Goal: Transaction & Acquisition: Purchase product/service

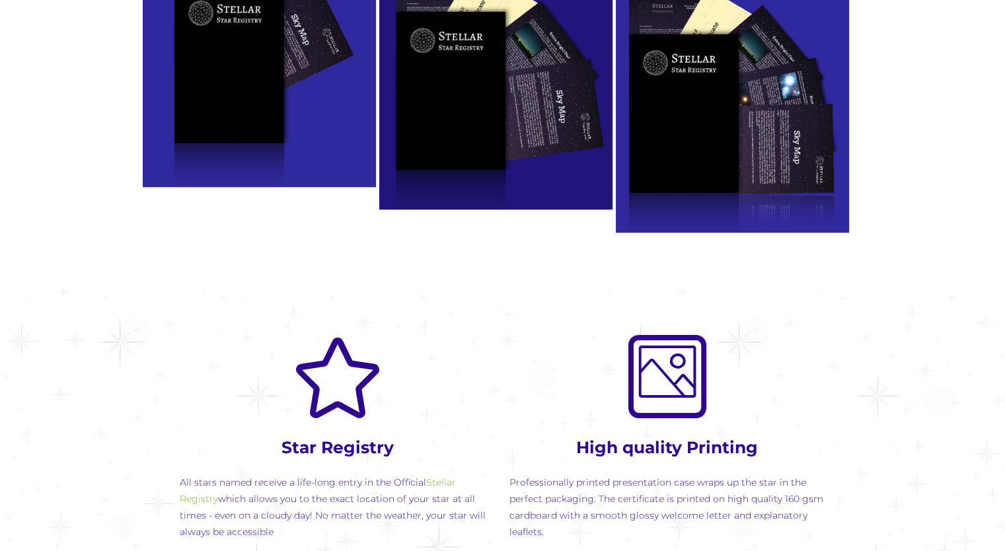
scroll to position [859, 0]
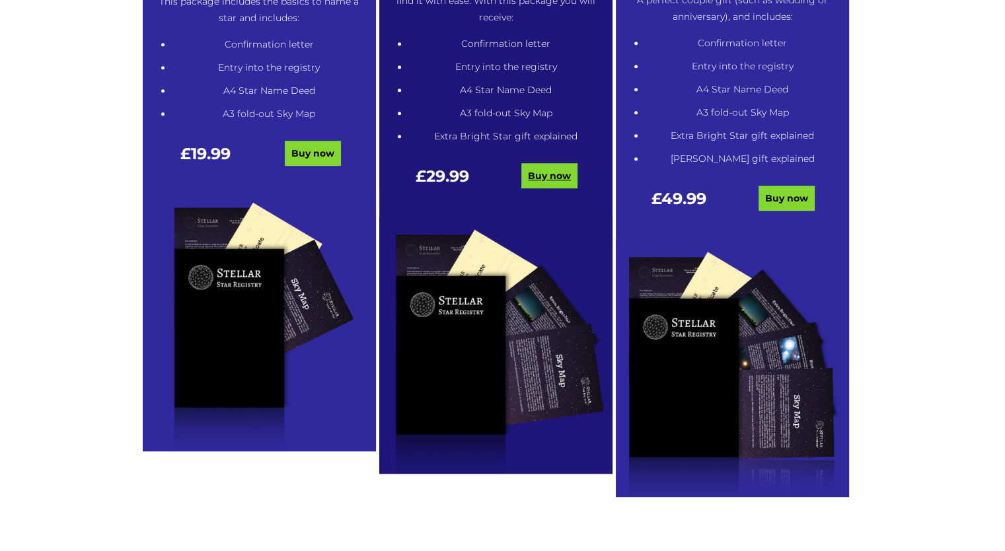
click at [537, 167] on link "Buy now" at bounding box center [549, 175] width 56 height 25
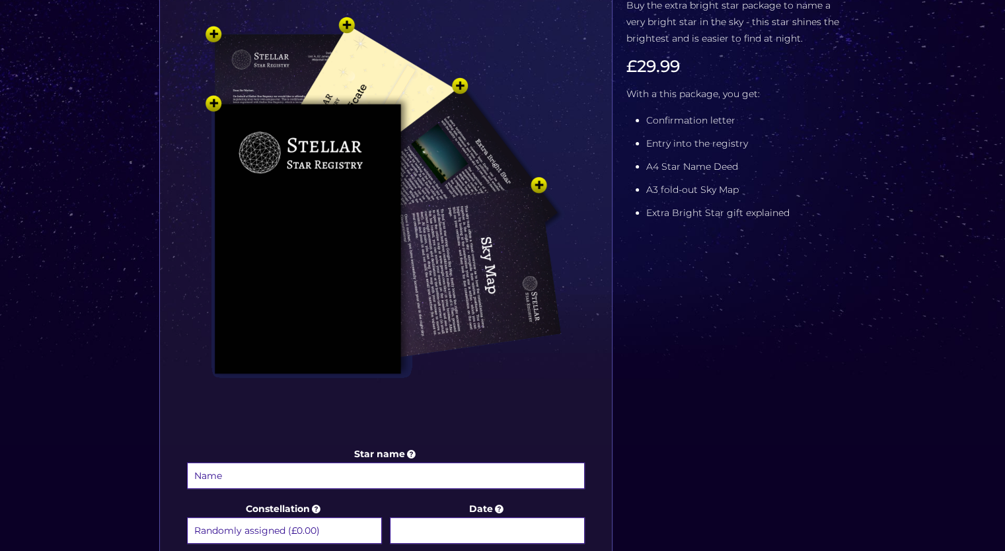
scroll to position [396, 0]
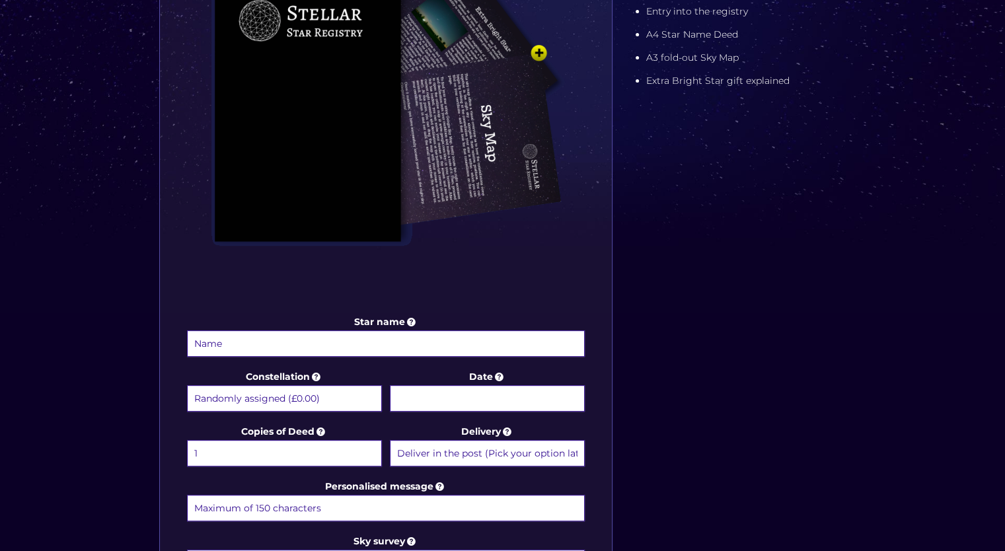
click at [295, 357] on input "Star name" at bounding box center [386, 343] width 398 height 26
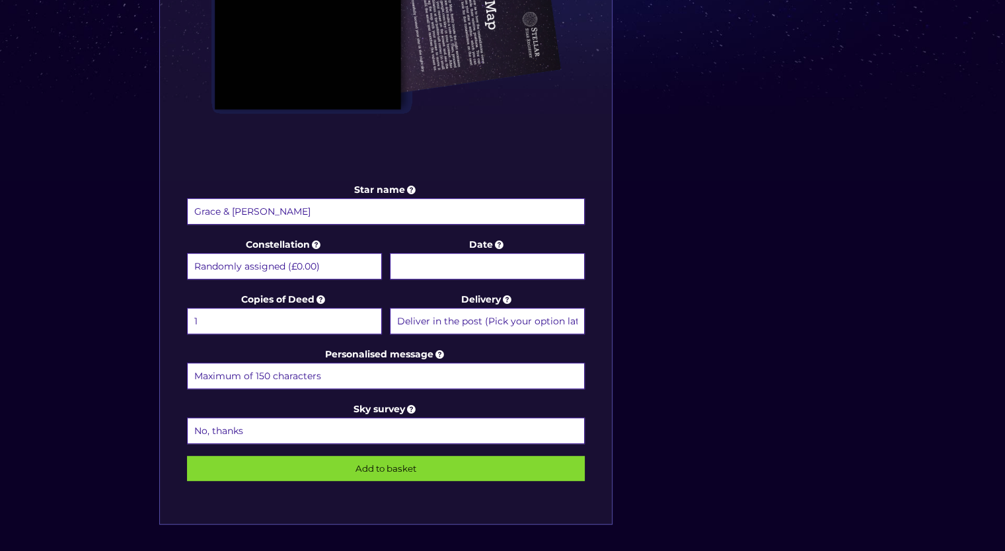
scroll to position [595, 0]
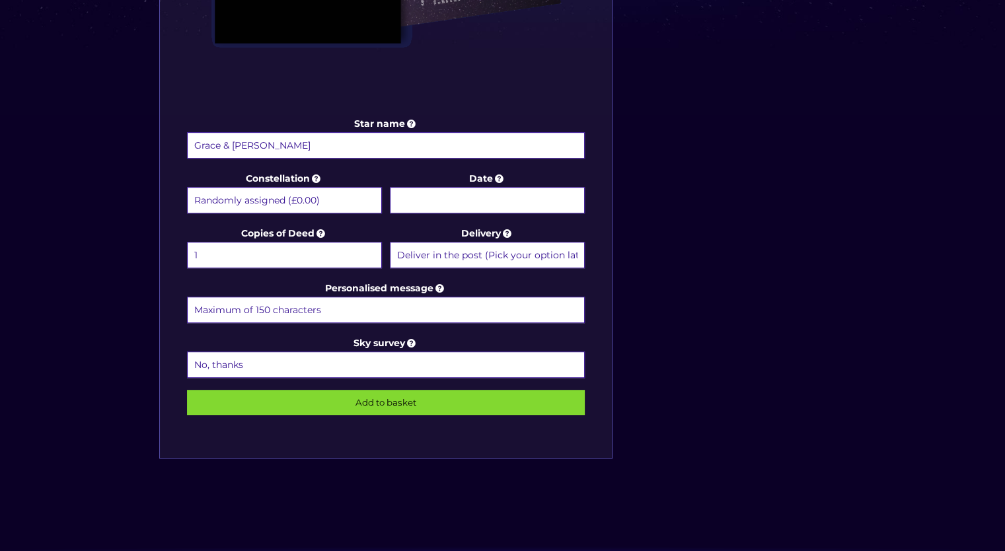
type input "Grace & [PERSON_NAME]"
click at [416, 268] on select "Deliver in the post (Pick your option later) Deliver in the post and by Email (…" at bounding box center [487, 255] width 195 height 26
click at [405, 197] on input "Date" at bounding box center [487, 200] width 195 height 26
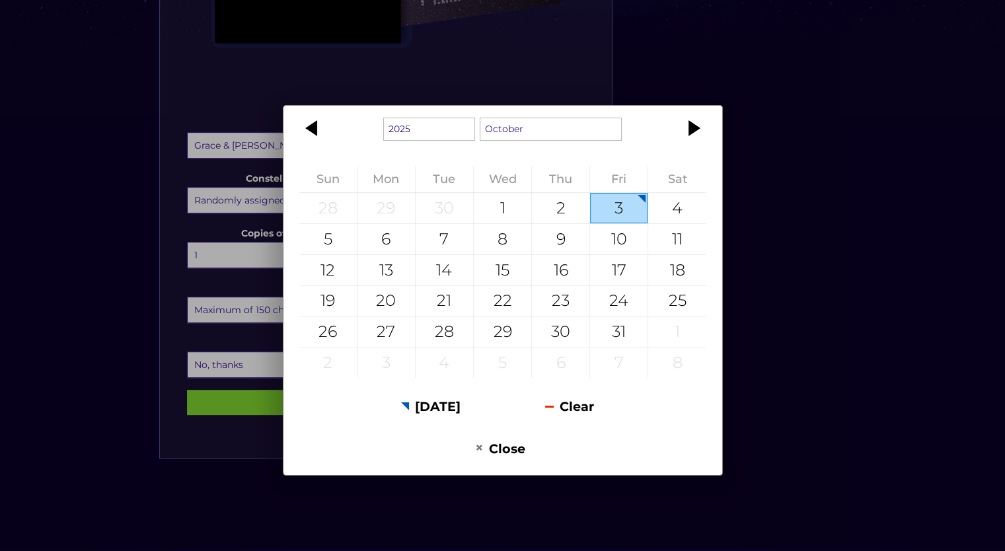
click at [614, 193] on div "3" at bounding box center [618, 208] width 57 height 30
type input "[DATE]"
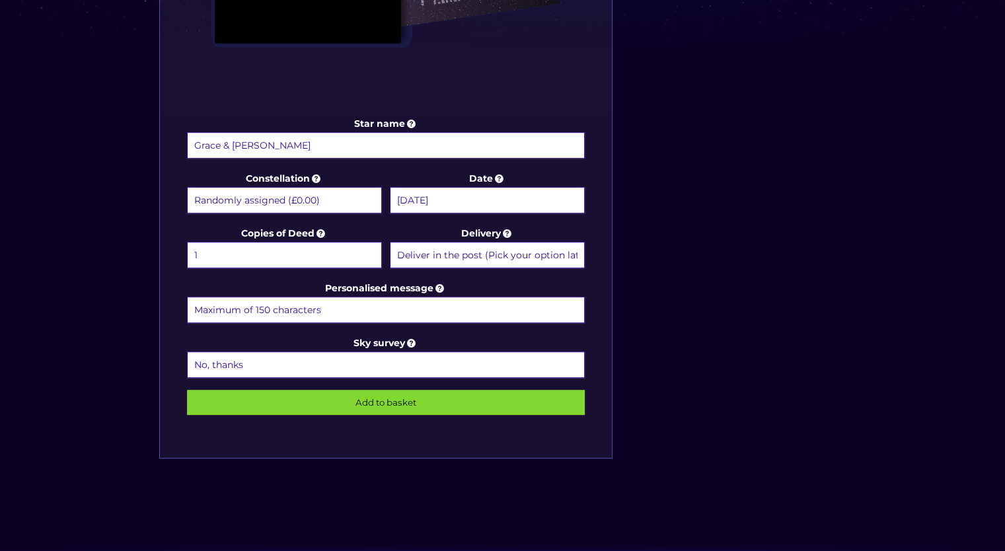
drag, startPoint x: 356, startPoint y: 334, endPoint x: 0, endPoint y: 334, distance: 356.1
click at [0, 334] on div "Choose a package Standard Star | Extra Bright Star | Binary Star Star name Grac…" at bounding box center [502, 15] width 1005 height 1172
type input "T"
type input "F"
type input "In every galaxy, near or far, You'll always be my brightest star"
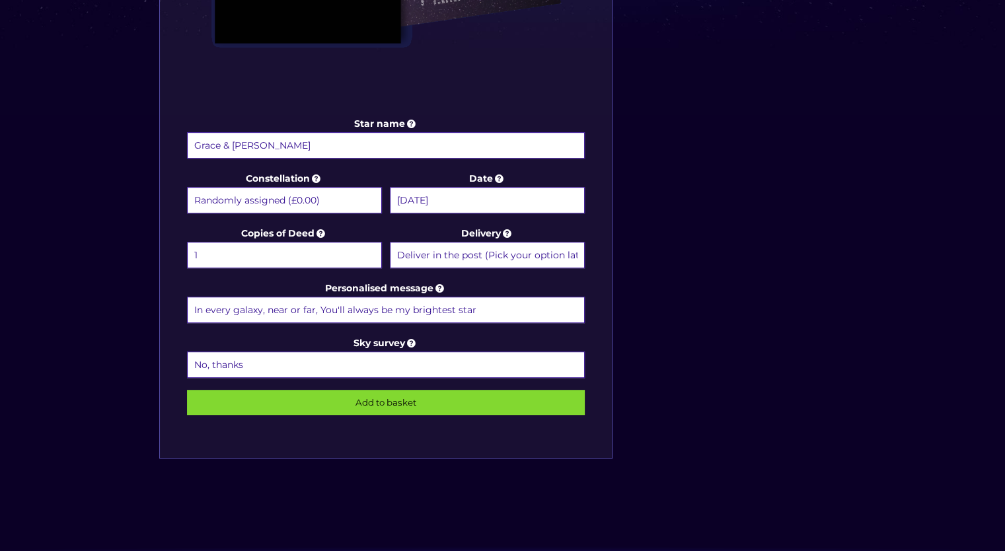
click at [253, 415] on input "Add to basket" at bounding box center [386, 402] width 398 height 25
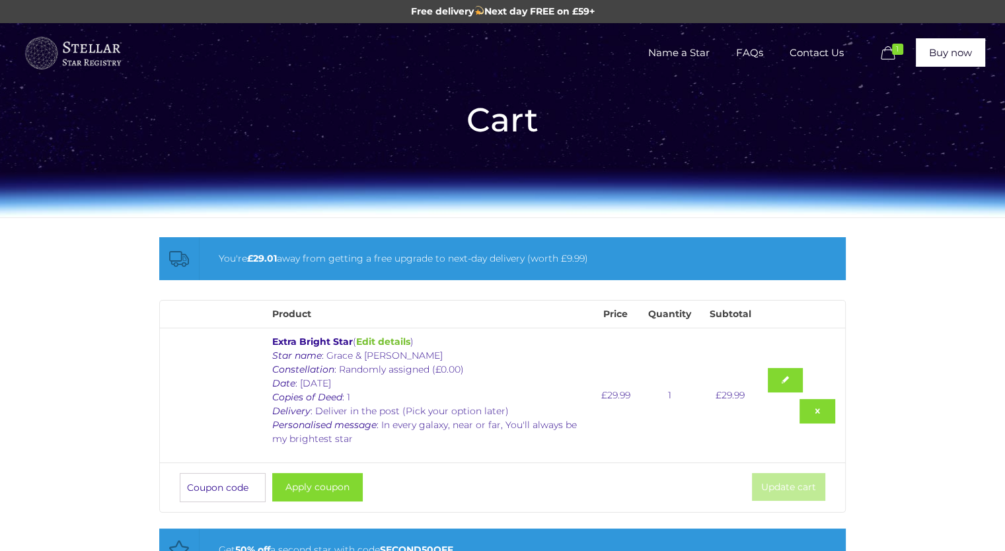
scroll to position [66, 0]
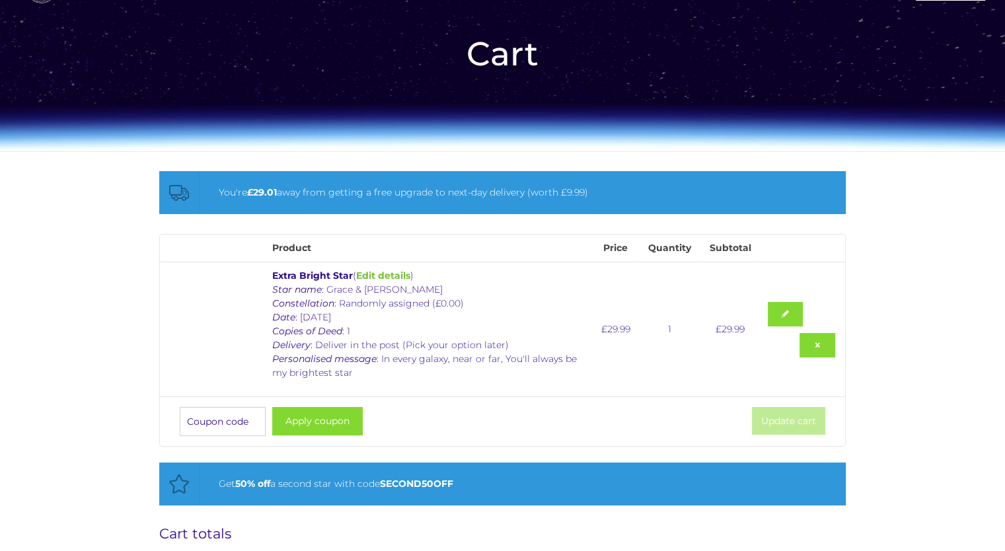
click at [237, 422] on input "Coupon:" at bounding box center [223, 421] width 86 height 29
click at [222, 426] on input "Coupon:" at bounding box center [223, 421] width 86 height 29
type input "STAR25"
click at [309, 409] on button "Apply coupon" at bounding box center [317, 421] width 91 height 28
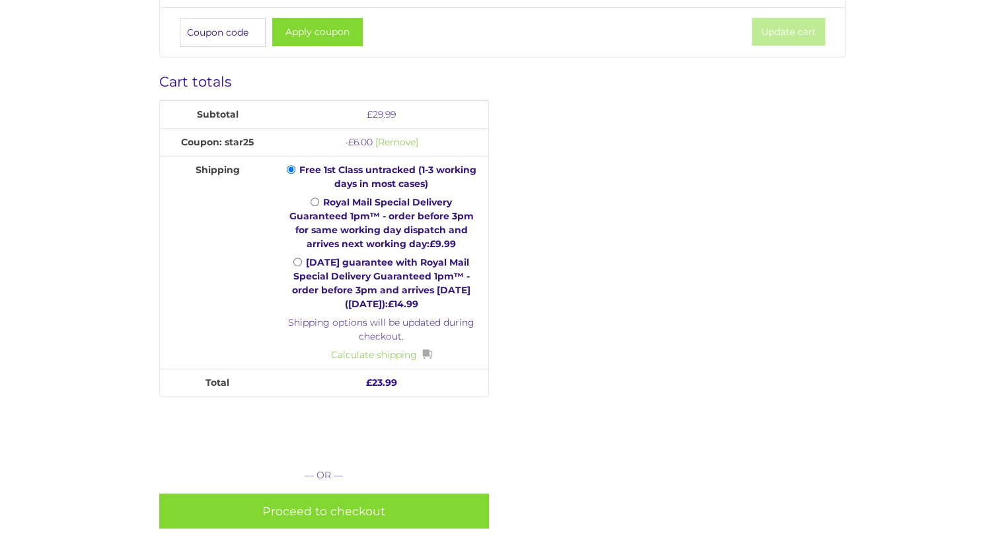
scroll to position [568, 0]
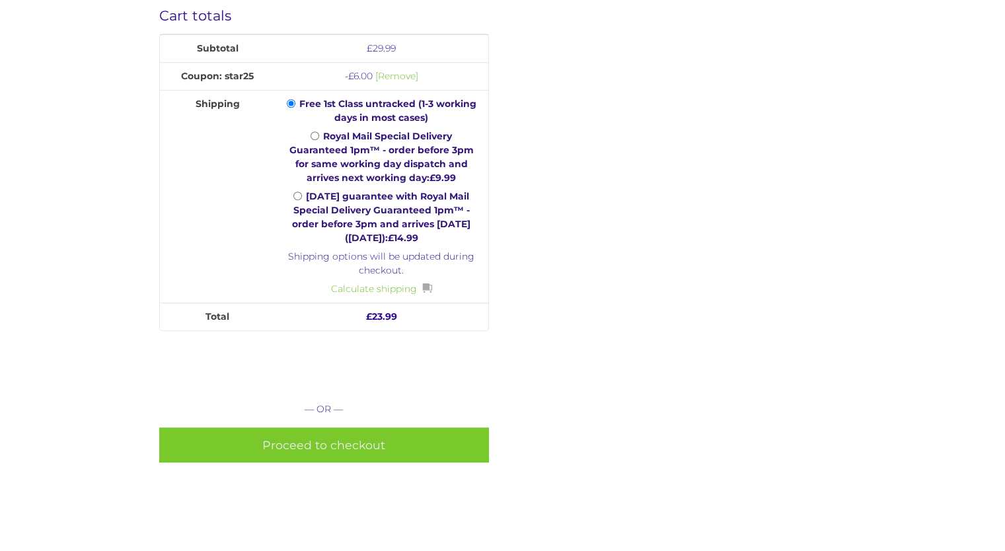
click at [322, 447] on link "Proceed to checkout" at bounding box center [324, 444] width 330 height 35
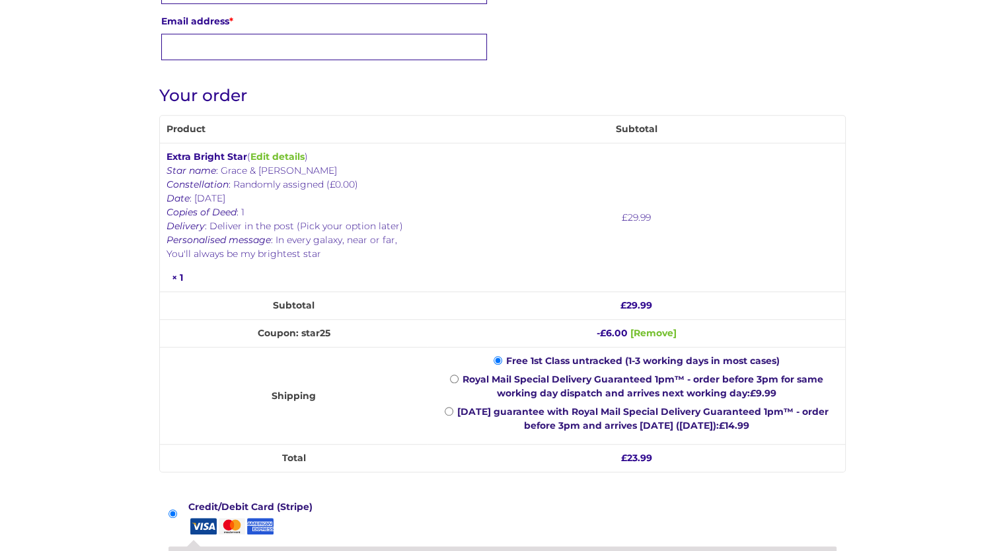
scroll to position [1057, 0]
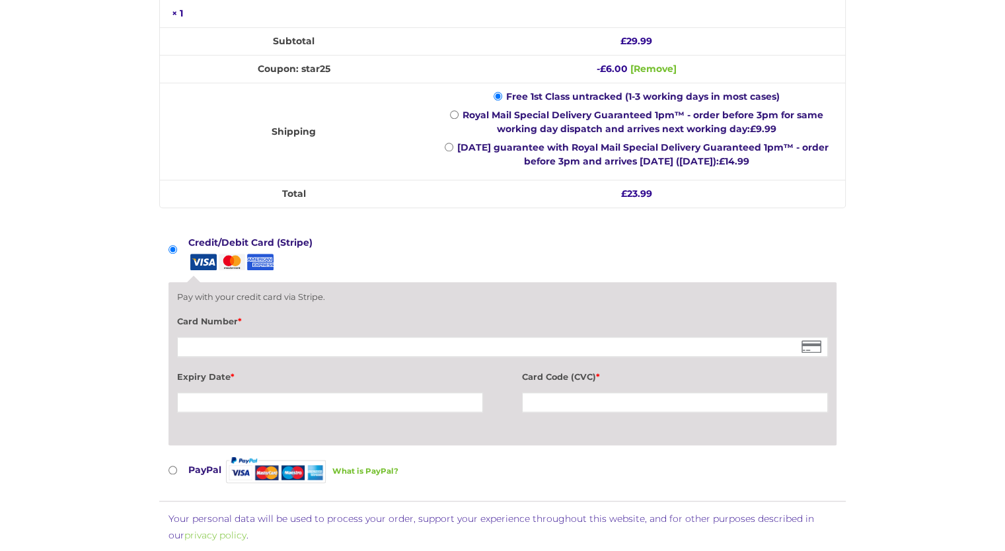
click at [460, 357] on div at bounding box center [502, 347] width 651 height 20
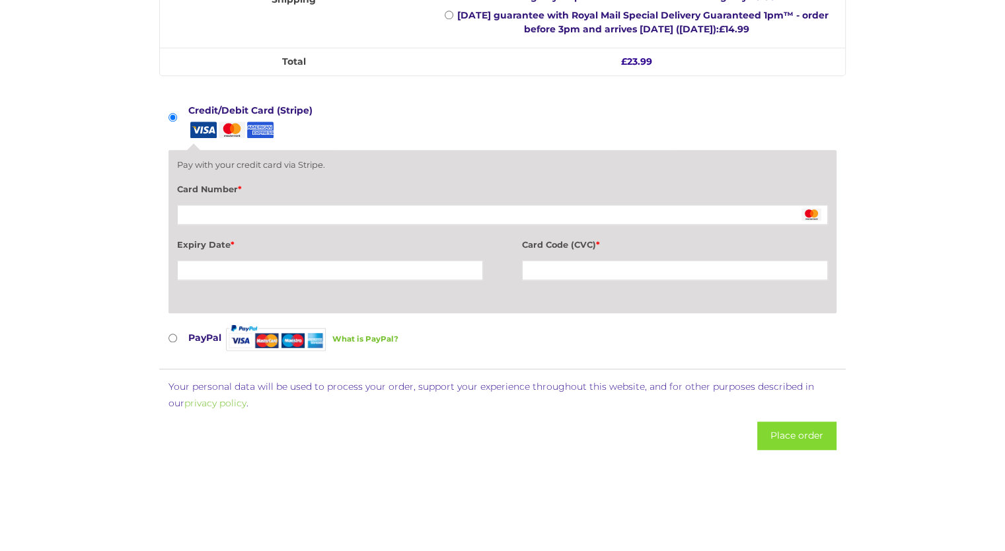
scroll to position [1321, 0]
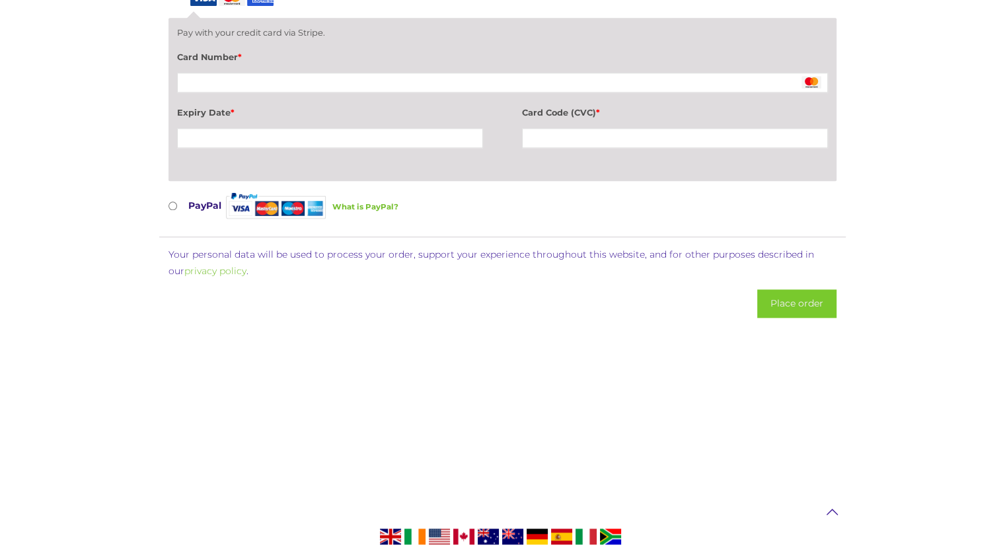
click at [777, 318] on button "Place order" at bounding box center [796, 303] width 79 height 28
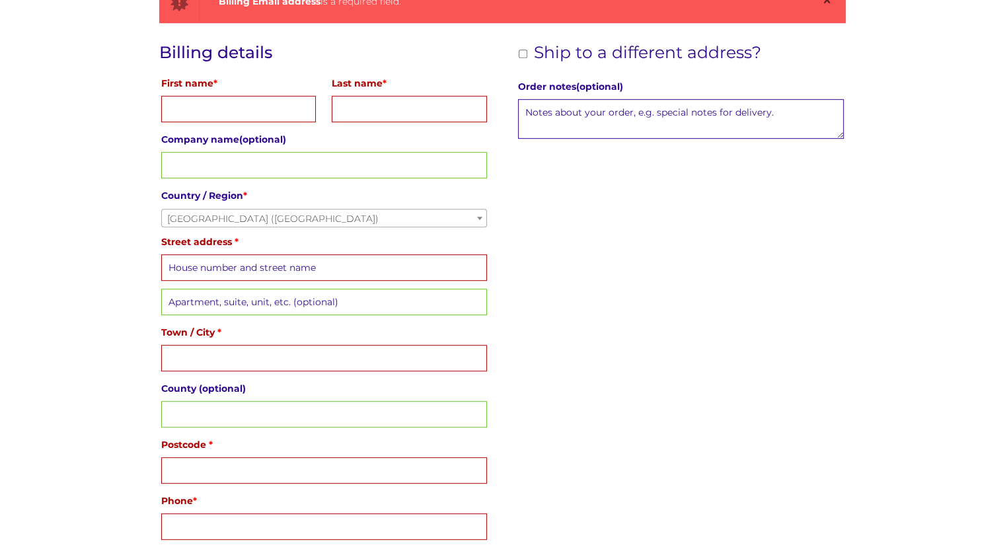
scroll to position [630, 0]
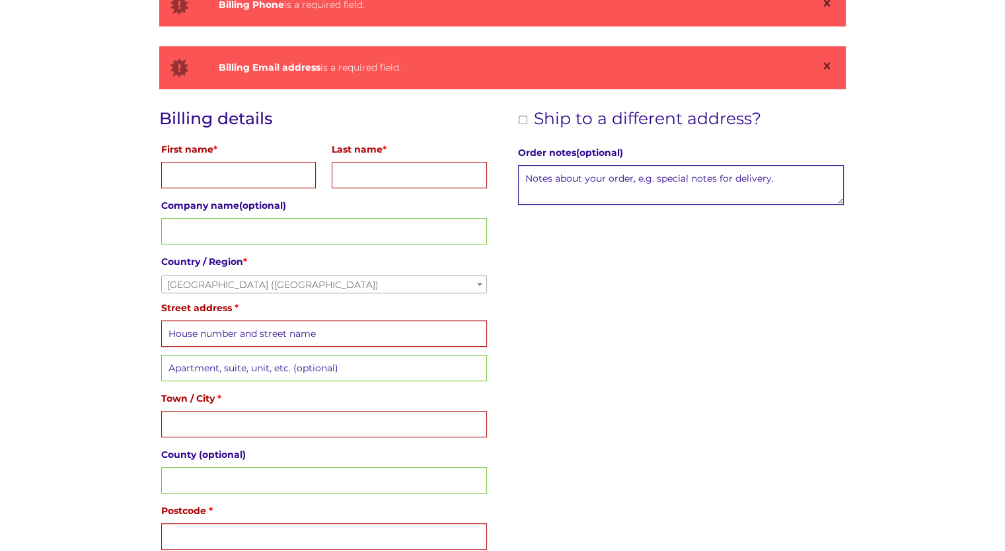
click at [222, 154] on label "First name *" at bounding box center [238, 149] width 155 height 18
click at [222, 162] on input "First name *" at bounding box center [238, 175] width 155 height 26
type input "Grace"
click at [411, 180] on input "Last name *" at bounding box center [409, 175] width 155 height 26
type input "Landers"
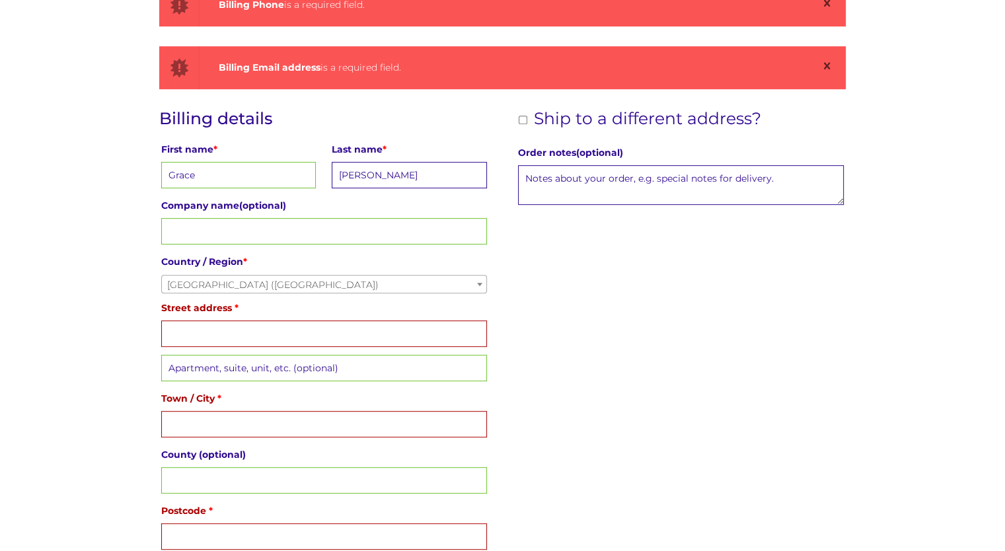
click at [388, 336] on input "Street address *" at bounding box center [324, 333] width 326 height 26
type input "452 havering road"
click at [331, 437] on input "Town / City *" at bounding box center [324, 424] width 326 height 26
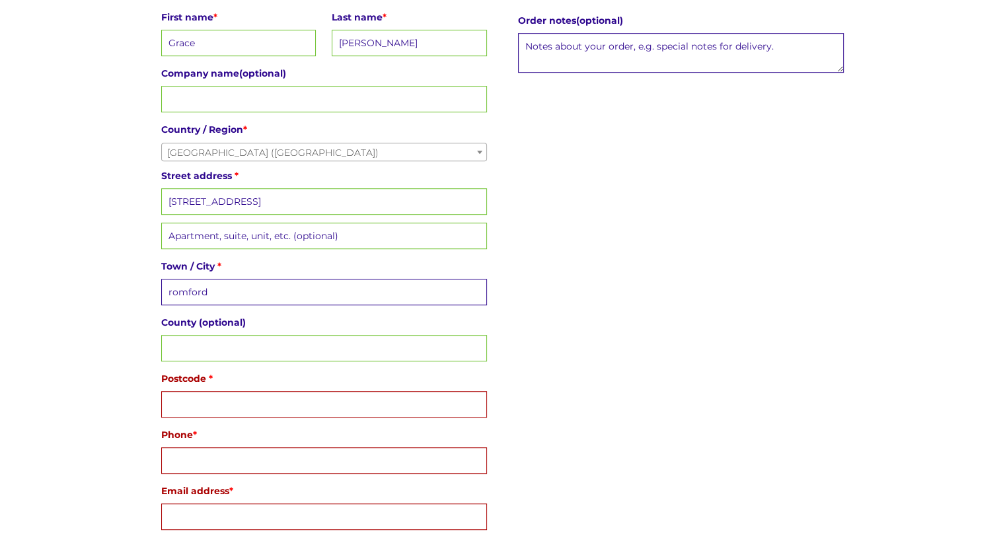
scroll to position [961, 0]
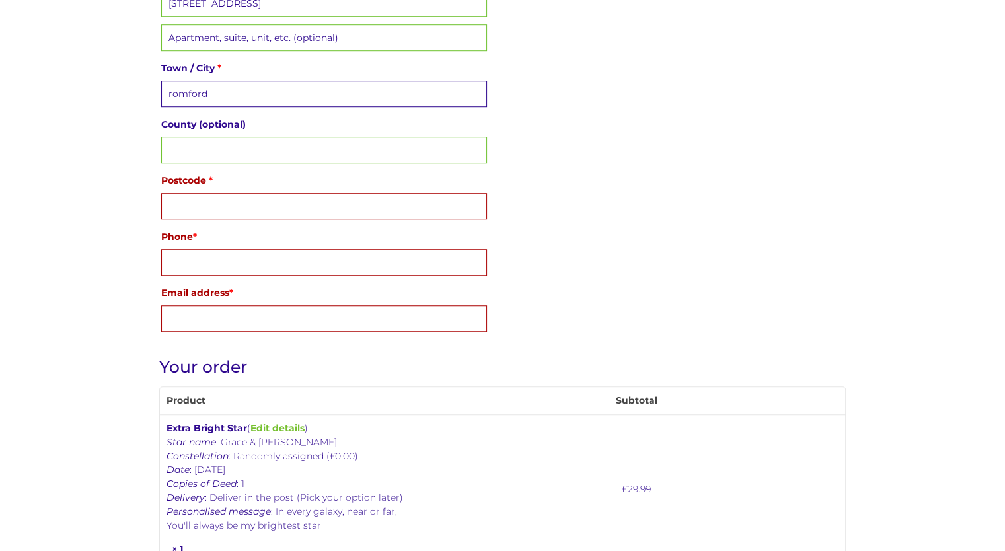
type input "romford"
click at [318, 219] on input "Postcode *" at bounding box center [324, 206] width 326 height 26
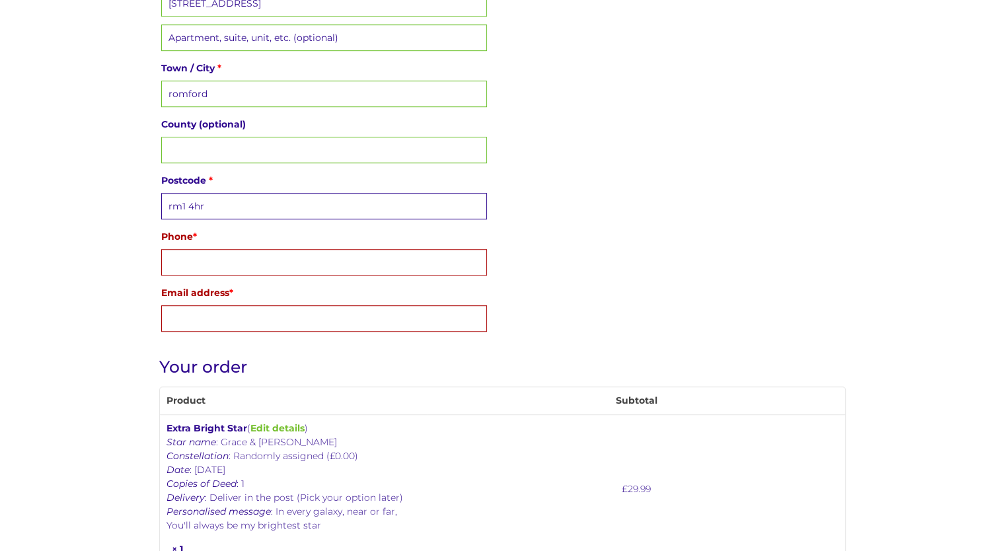
type input "rm1 4hr"
click at [254, 276] on input "Phone *" at bounding box center [324, 262] width 326 height 26
type input "07956705343"
click at [272, 332] on input "Email address *" at bounding box center [324, 318] width 326 height 26
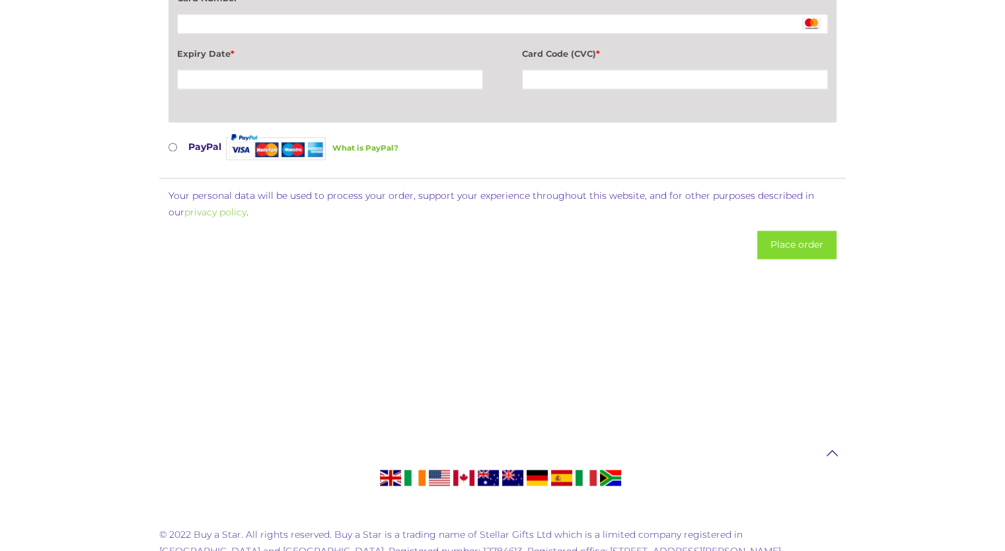
scroll to position [1944, 0]
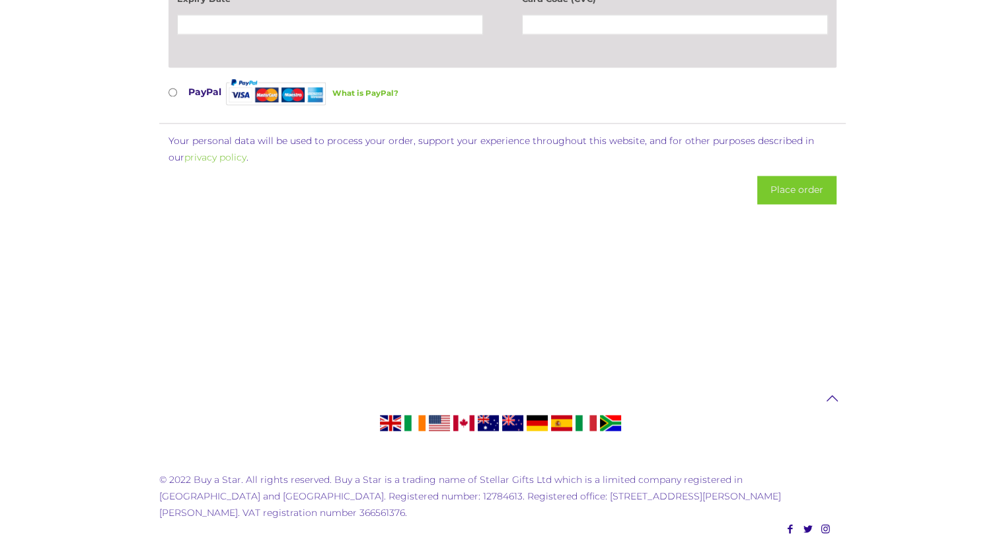
type input "grace.landers@icloud.com"
click at [793, 183] on button "Place order" at bounding box center [796, 190] width 79 height 28
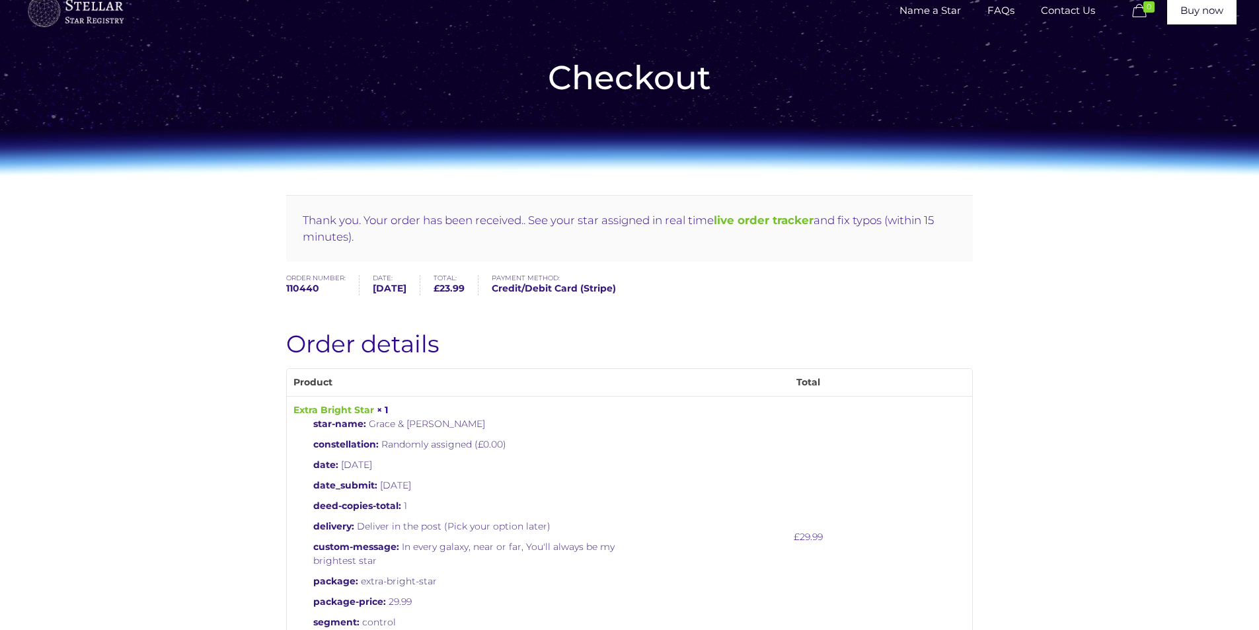
scroll to position [240, 0]
